Goal: Task Accomplishment & Management: Manage account settings

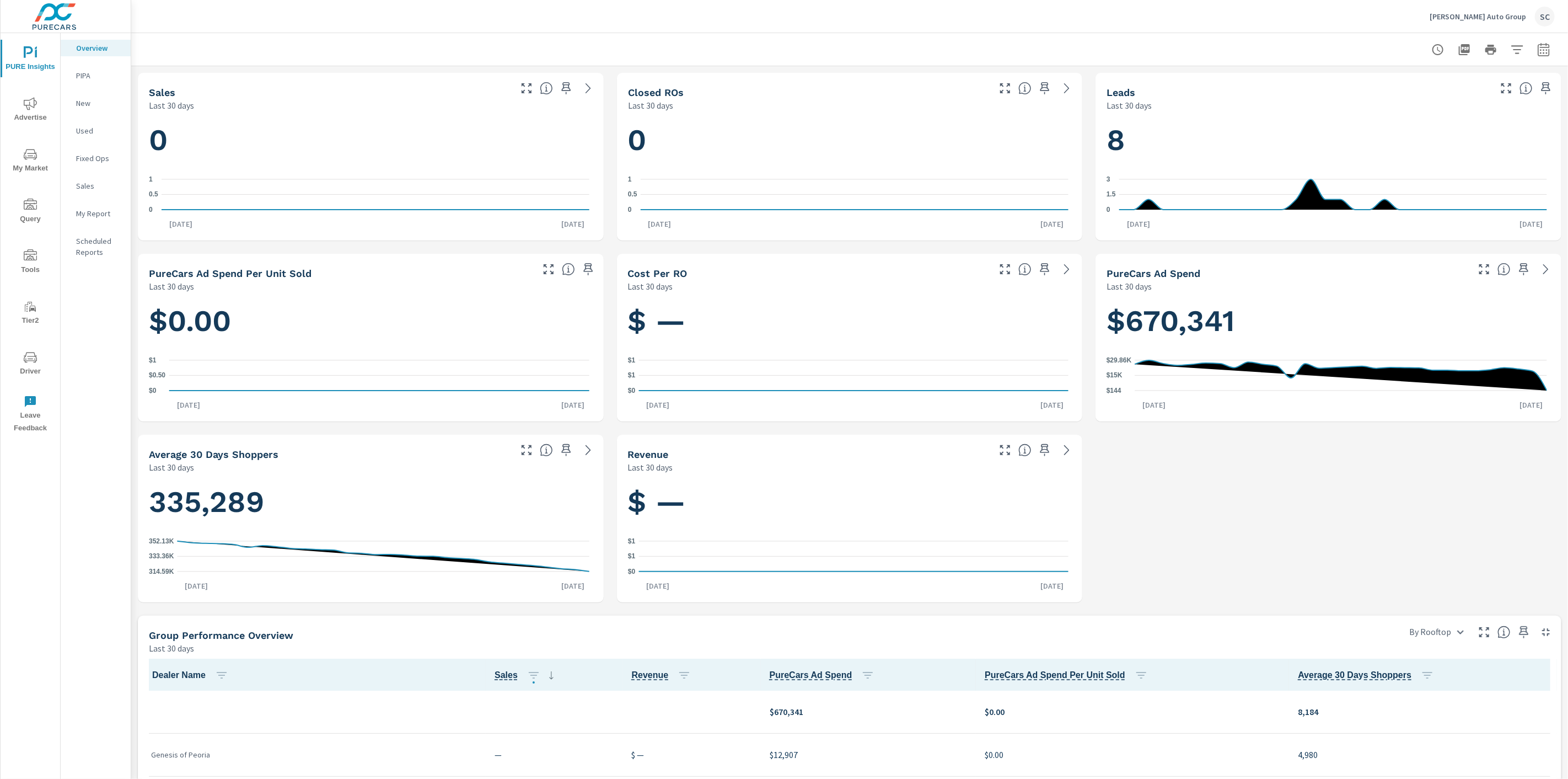
scroll to position [1, 0]
click at [1552, 14] on div "SC" at bounding box center [1545, 16] width 20 height 20
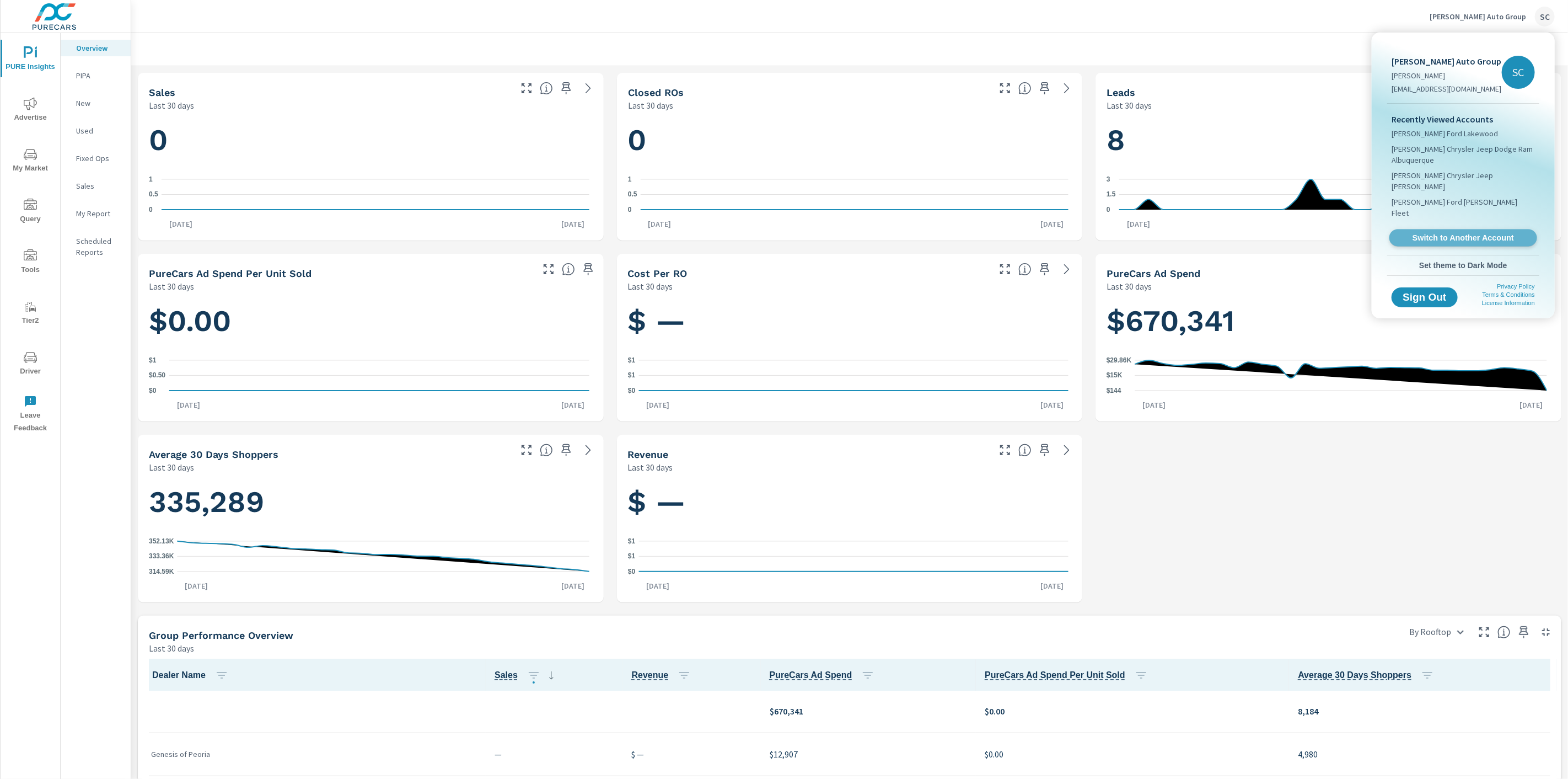
click at [1466, 233] on span "Switch to Another Account" at bounding box center [1463, 238] width 135 height 10
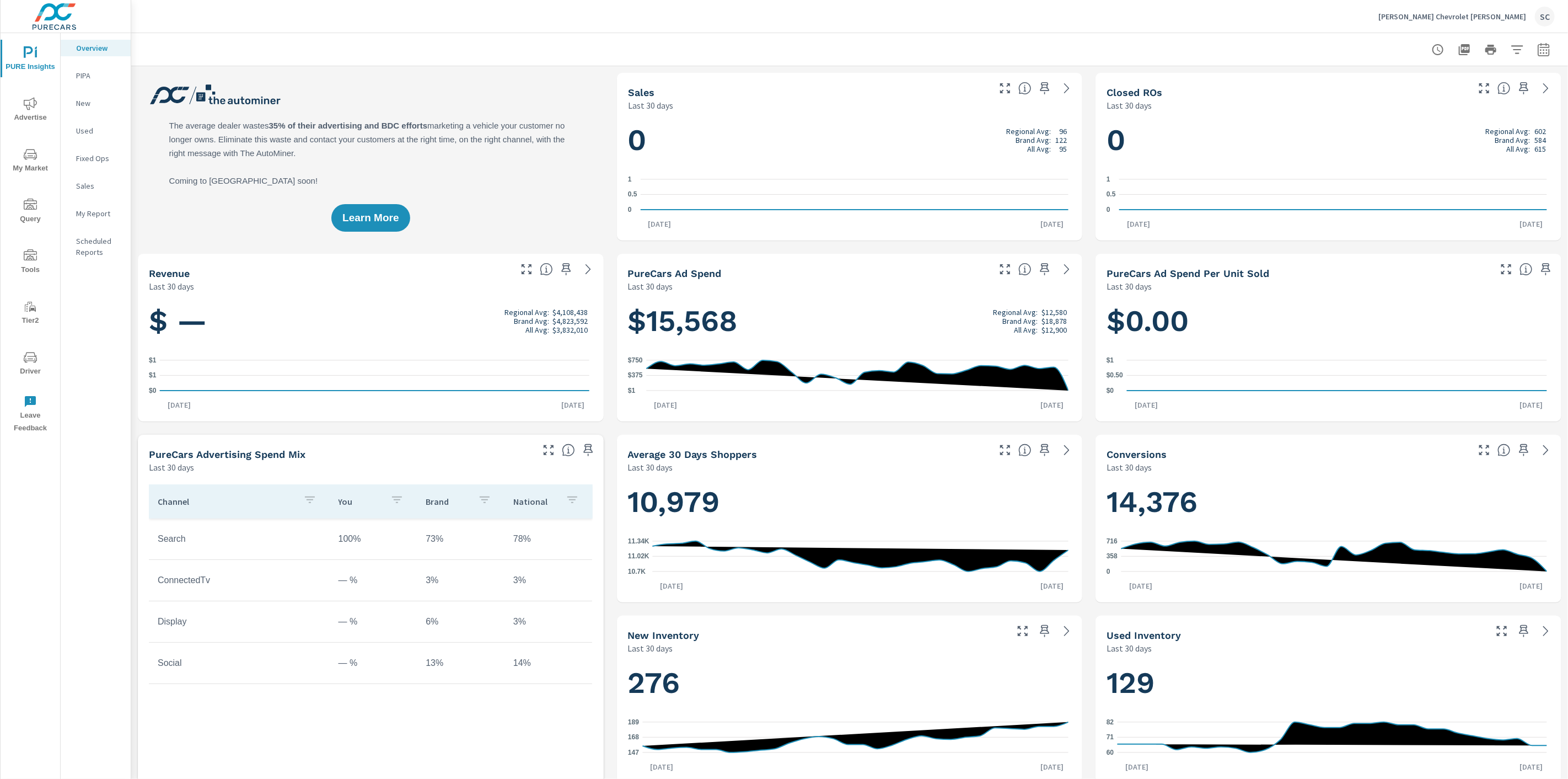
click at [27, 365] on span "Driver" at bounding box center [30, 364] width 53 height 27
